Goal: Information Seeking & Learning: Learn about a topic

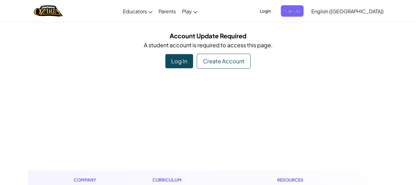
click at [179, 59] on div "Log In" at bounding box center [179, 61] width 28 height 14
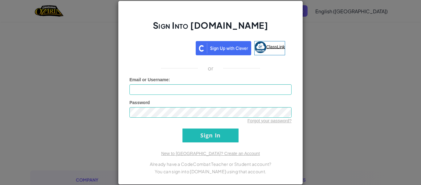
drag, startPoint x: 274, startPoint y: 49, endPoint x: 279, endPoint y: 51, distance: 5.5
click at [274, 50] on link "ClassLink" at bounding box center [269, 48] width 31 height 14
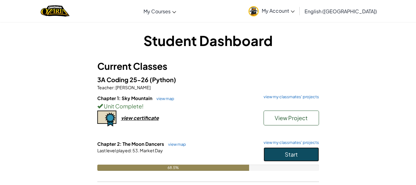
click at [294, 152] on span "Start" at bounding box center [291, 153] width 13 height 7
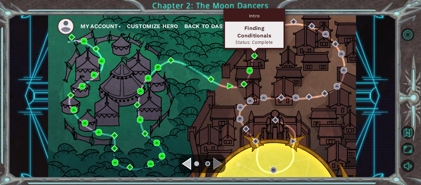
click at [255, 49] on div "Intro Finding Conditionals Status: Complete" at bounding box center [254, 28] width 62 height 41
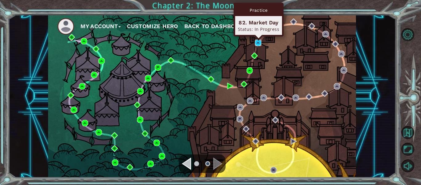
click at [256, 44] on img at bounding box center [258, 42] width 6 height 6
